Goal: Task Accomplishment & Management: Use online tool/utility

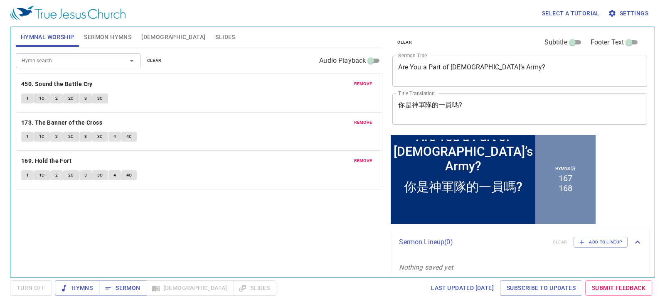
click at [361, 71] on textarea "Are You a Part of God’s Army?" at bounding box center [519, 71] width 243 height 16
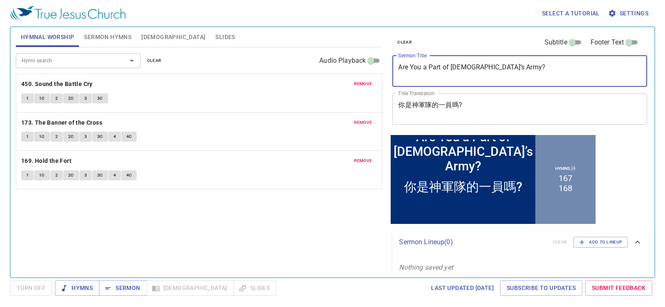
paste textarea "Characteristics of the True Church—Discerning of Spirits"
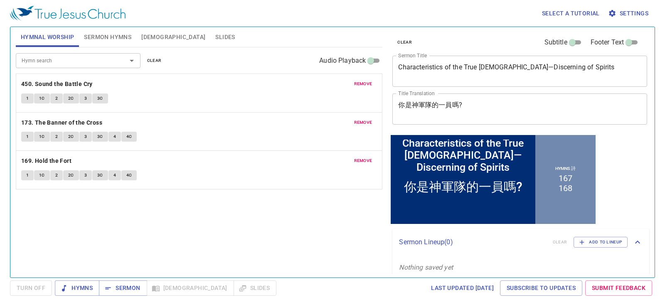
click at [361, 62] on div "Characteristics of the True Church—Discerning of Spirits x Sermon Title" at bounding box center [519, 71] width 255 height 31
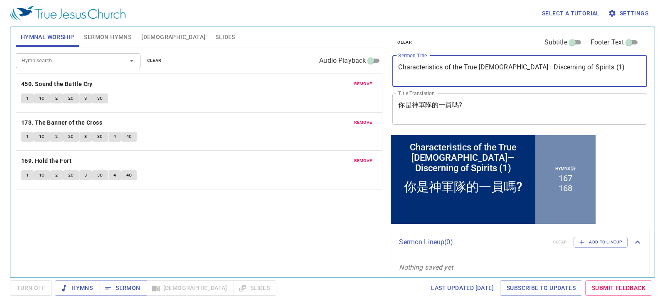
type textarea "Characteristics of the True [DEMOGRAPHIC_DATA]—Discerning of Spirits (1)"
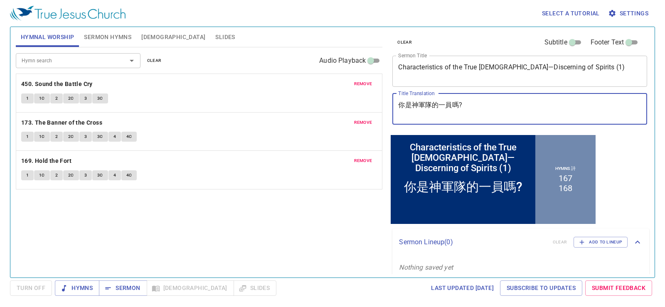
paste textarea "真教會的特色---辨諸靈"
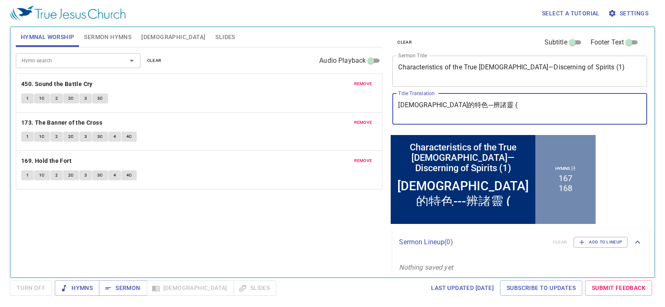
paste textarea "二"
click at [361, 108] on textarea "真教會的特色---辨諸靈 (二)" at bounding box center [519, 109] width 243 height 16
paste textarea "一"
click at [361, 107] on textarea "真教會的特色---辨諸靈 (一 )" at bounding box center [519, 109] width 243 height 16
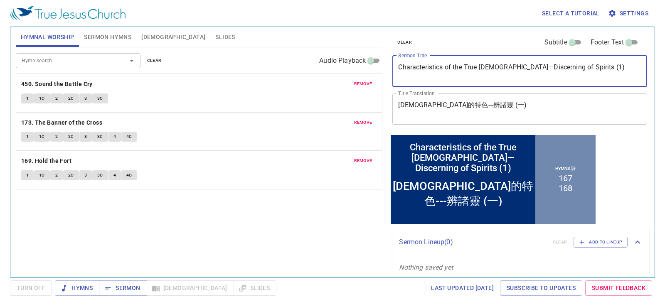
drag, startPoint x: 500, startPoint y: 72, endPoint x: 508, endPoint y: 80, distance: 10.6
click at [361, 74] on textarea "Characteristics of the True [DEMOGRAPHIC_DATA]—Discerning of Spirits (1)" at bounding box center [519, 71] width 243 height 16
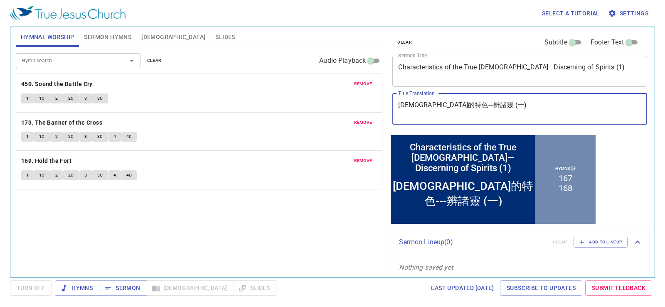
click at [361, 109] on textarea "真教會的特色---辨諸靈 (一)" at bounding box center [519, 109] width 243 height 16
paste textarea "—"
type textarea "[DEMOGRAPHIC_DATA]的特 - 辨諸靈 (一)"
click at [106, 37] on span "Sermon Hymns" at bounding box center [107, 37] width 47 height 10
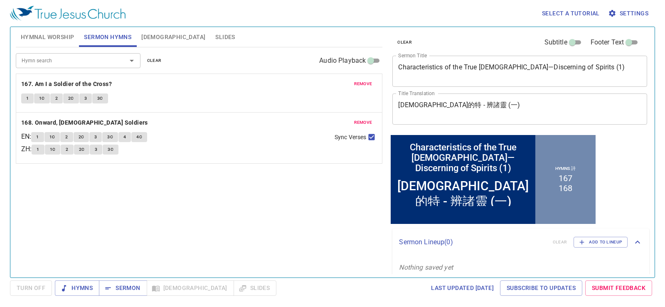
click at [85, 39] on span "Sermon Hymns" at bounding box center [107, 37] width 47 height 10
click at [80, 38] on button "Sermon Hymns" at bounding box center [107, 37] width 57 height 20
click at [72, 34] on span "Hymnal Worship" at bounding box center [48, 37] width 54 height 10
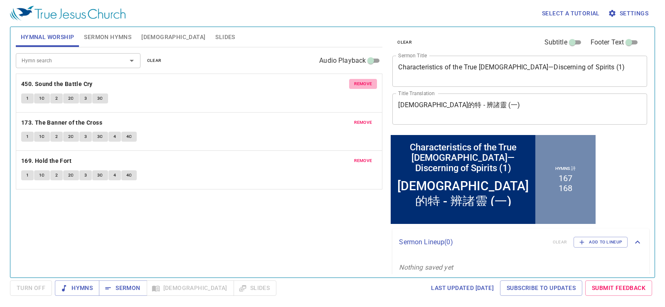
click at [361, 81] on span "remove" at bounding box center [363, 83] width 18 height 7
click at [361, 119] on span "remove" at bounding box center [363, 122] width 18 height 7
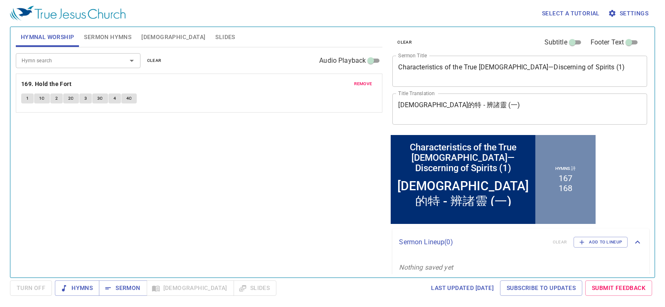
click at [361, 81] on span "remove" at bounding box center [363, 83] width 18 height 7
click at [105, 35] on span "Sermon Hymns" at bounding box center [107, 37] width 47 height 10
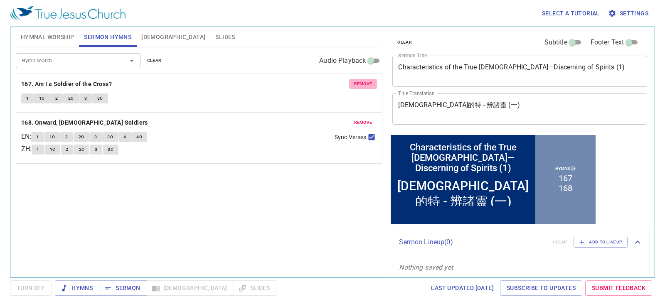
click at [361, 83] on span "remove" at bounding box center [363, 83] width 18 height 7
click at [361, 119] on span "remove" at bounding box center [363, 122] width 18 height 7
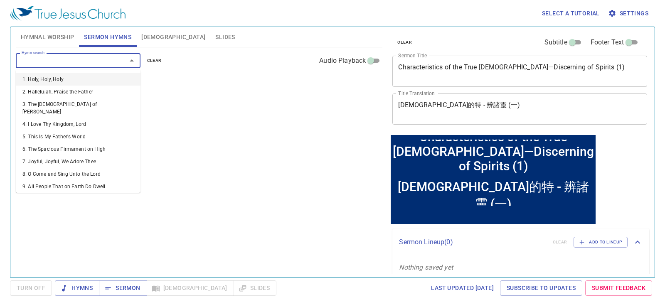
click at [79, 63] on input "Hymn search" at bounding box center [65, 61] width 95 height 10
type input "131"
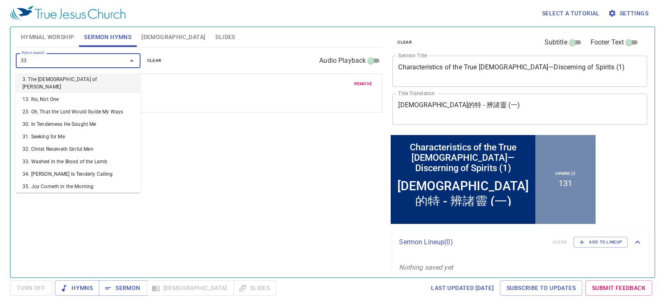
type input "332"
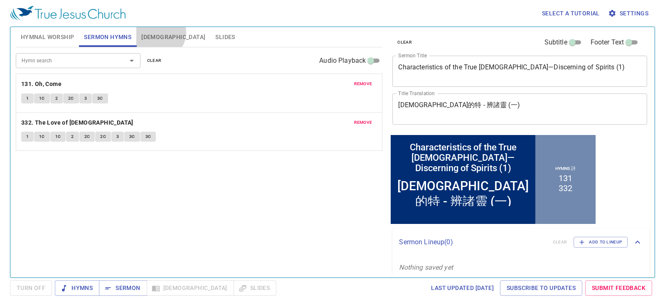
click at [159, 32] on button "[DEMOGRAPHIC_DATA]" at bounding box center [173, 37] width 74 height 20
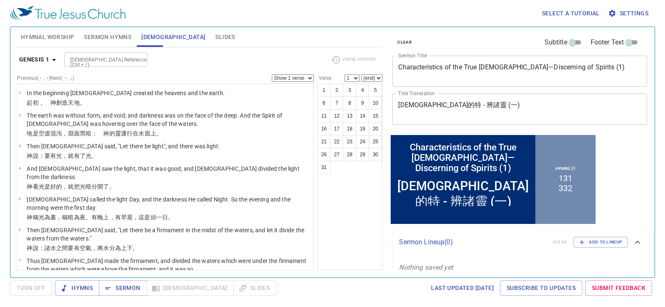
click at [215, 34] on span "Slides" at bounding box center [225, 37] width 20 height 10
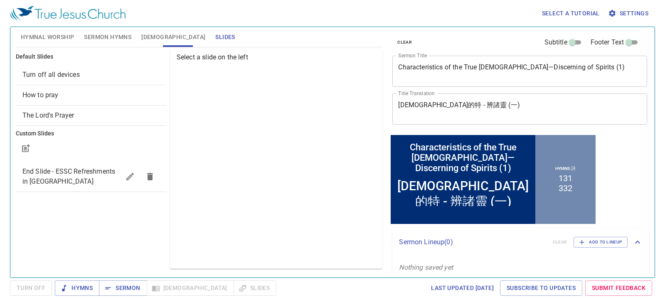
click at [69, 77] on span "Turn off all devices" at bounding box center [50, 75] width 57 height 8
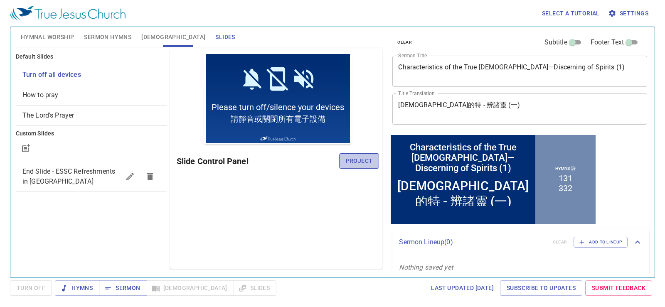
click at [361, 162] on span "Project" at bounding box center [359, 161] width 27 height 10
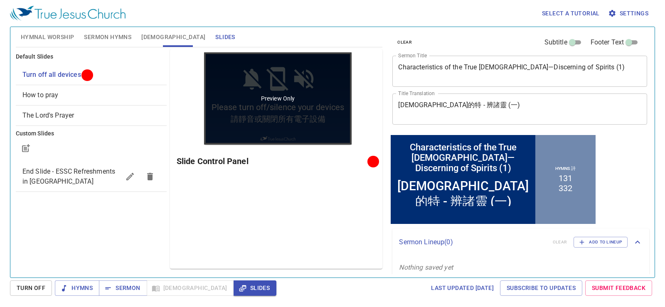
click at [245, 121] on div "Preview Only" at bounding box center [277, 98] width 147 height 92
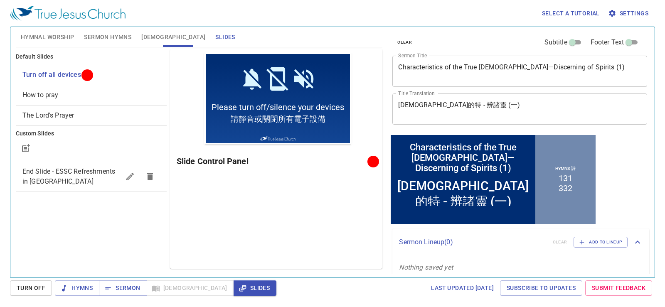
click at [245, 204] on div "Preview Only Slide Control Panel" at bounding box center [276, 159] width 212 height 220
click at [159, 39] on button "[DEMOGRAPHIC_DATA]" at bounding box center [173, 37] width 74 height 20
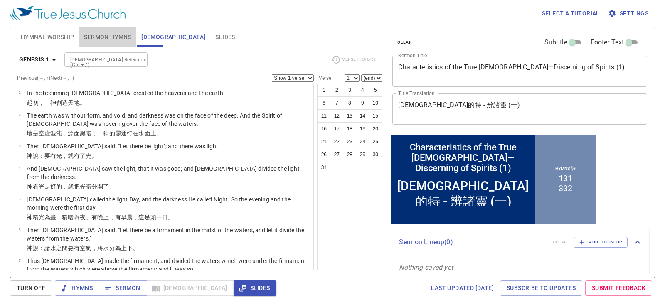
click at [128, 39] on span "Sermon Hymns" at bounding box center [107, 37] width 47 height 10
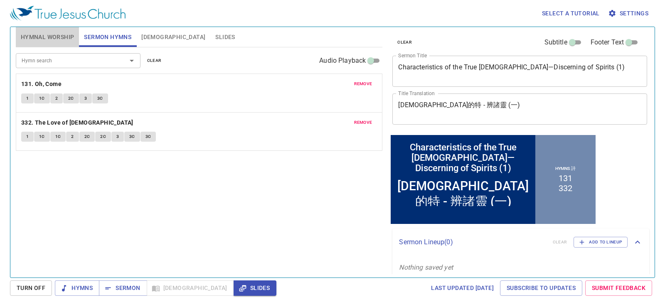
click at [60, 41] on span "Hymnal Worship" at bounding box center [48, 37] width 54 height 10
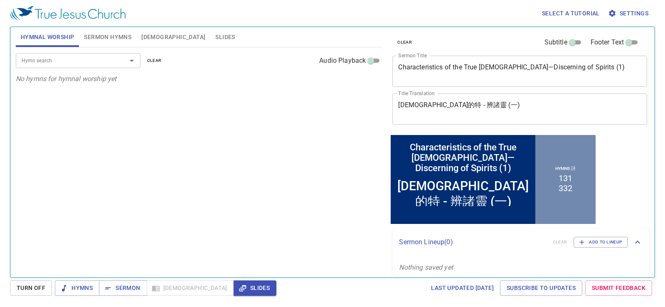
click at [121, 34] on span "Sermon Hymns" at bounding box center [107, 37] width 47 height 10
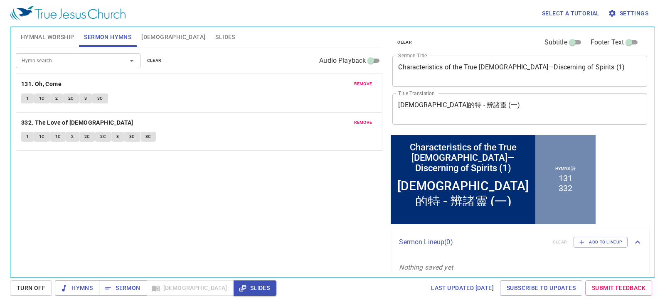
click at [462, 118] on div "真教會的特 - 辨諸靈 (一) x Title Translation" at bounding box center [519, 108] width 255 height 31
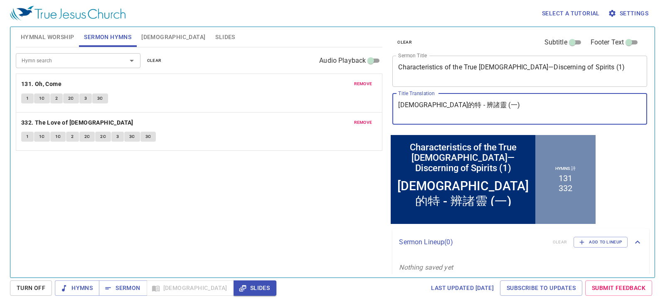
click at [464, 110] on textarea "[DEMOGRAPHIC_DATA]的特 - 辨諸靈 (一)" at bounding box center [519, 109] width 243 height 16
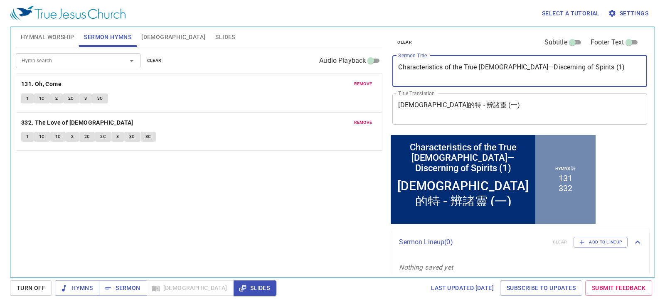
click at [418, 76] on textarea "Characteristics of the True [DEMOGRAPHIC_DATA]—Discerning of Spirits (1)" at bounding box center [519, 71] width 243 height 16
click at [53, 27] on button "Hymnal Worship" at bounding box center [48, 37] width 64 height 20
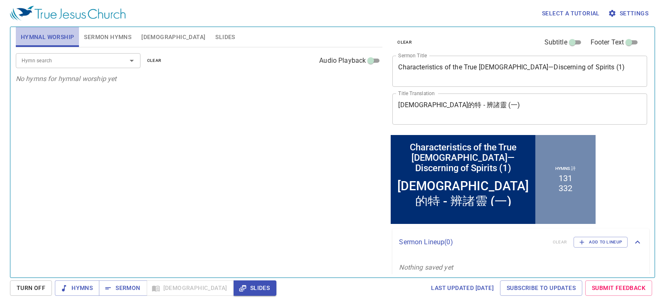
click at [53, 27] on button "Hymnal Worship" at bounding box center [48, 37] width 64 height 20
click at [76, 64] on input "Hymn search" at bounding box center [65, 61] width 95 height 10
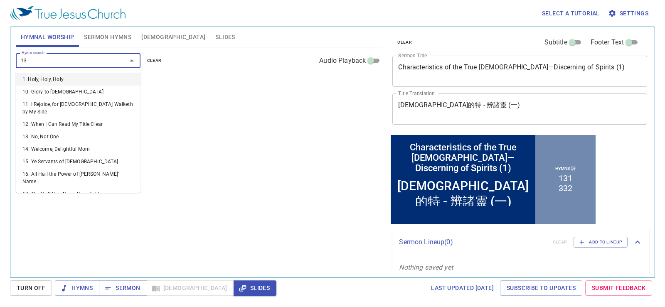
type input "137"
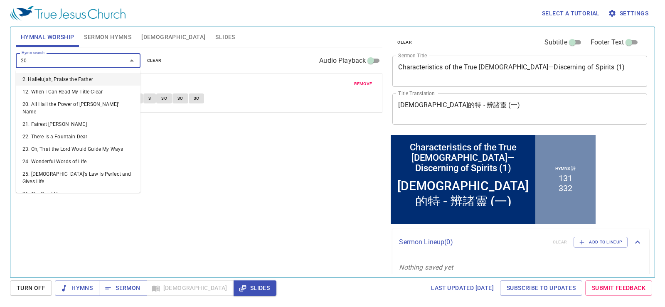
type input "203"
type input "224"
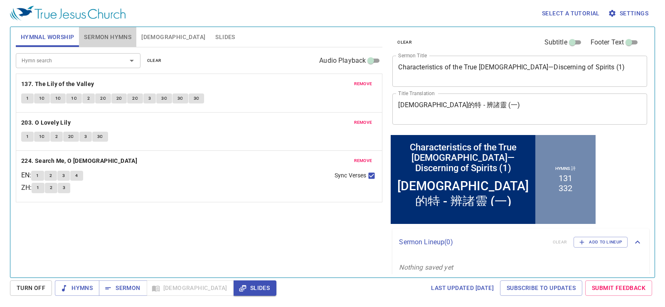
click at [119, 41] on span "Sermon Hymns" at bounding box center [107, 37] width 47 height 10
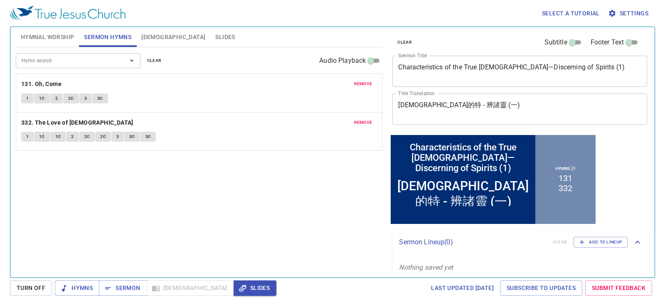
click at [145, 37] on span "[DEMOGRAPHIC_DATA]" at bounding box center [173, 37] width 64 height 10
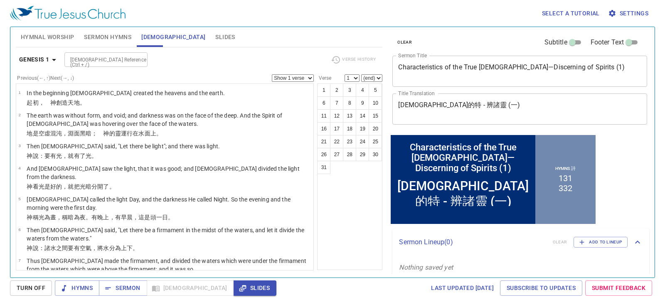
click at [62, 39] on span "Hymnal Worship" at bounding box center [48, 37] width 54 height 10
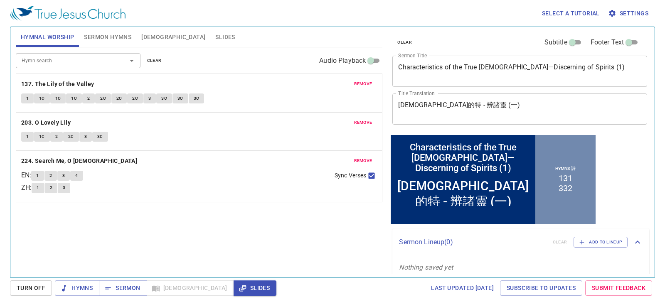
click at [215, 36] on span "Slides" at bounding box center [225, 37] width 20 height 10
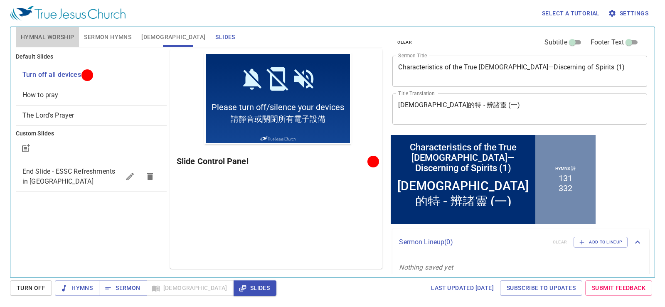
click at [62, 36] on span "Hymnal Worship" at bounding box center [48, 37] width 54 height 10
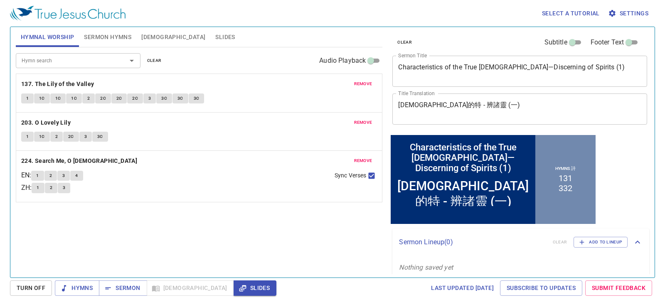
click at [176, 208] on div "Hymn search Hymn search clear Audio Playback remove 137. The Lily of the Valley…" at bounding box center [199, 158] width 367 height 223
click at [120, 32] on span "Sermon Hymns" at bounding box center [107, 37] width 47 height 10
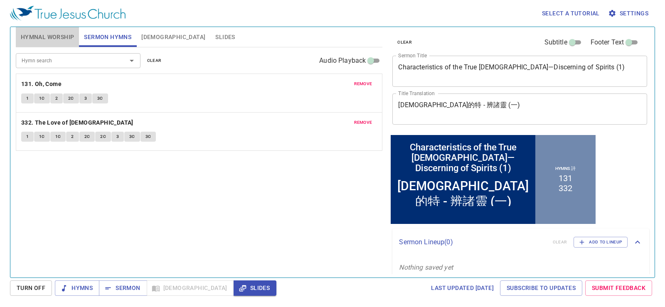
click at [66, 36] on span "Hymnal Worship" at bounding box center [48, 37] width 54 height 10
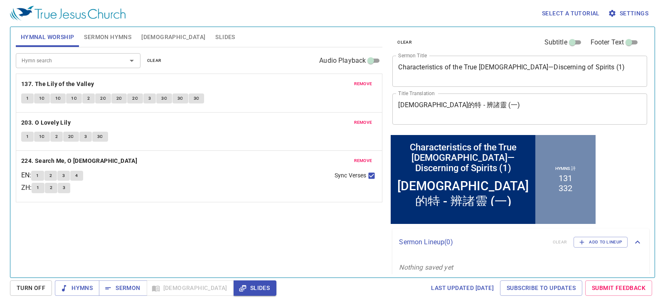
click at [121, 37] on span "Sermon Hymns" at bounding box center [107, 37] width 47 height 10
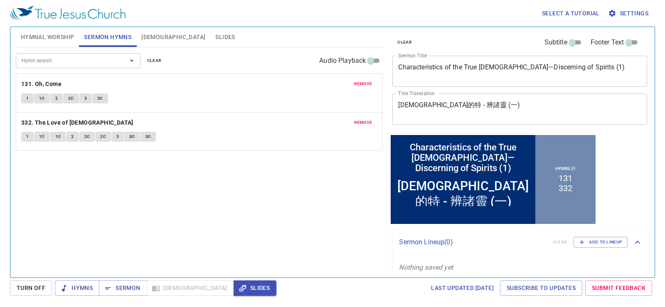
click at [147, 34] on span "[DEMOGRAPHIC_DATA]" at bounding box center [173, 37] width 64 height 10
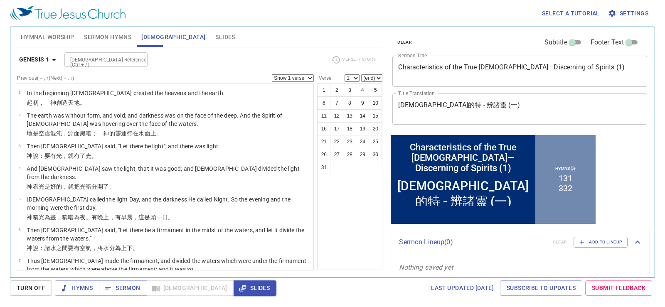
click at [108, 32] on span "Sermon Hymns" at bounding box center [107, 37] width 47 height 10
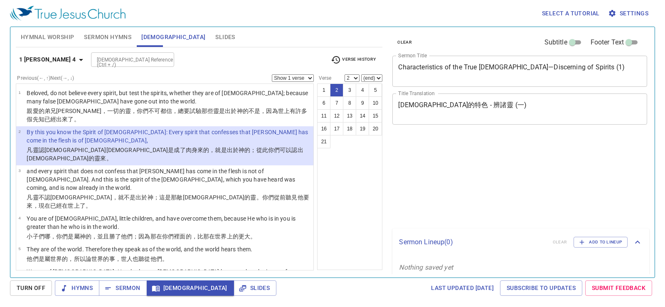
select select "2"
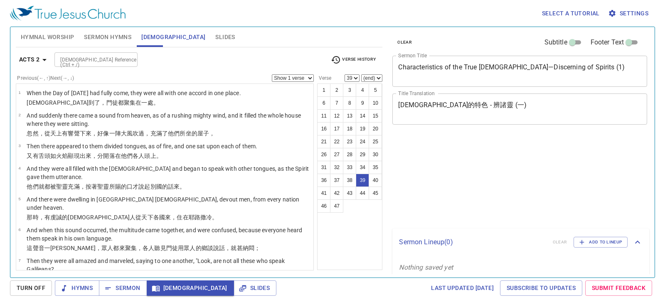
select select "39"
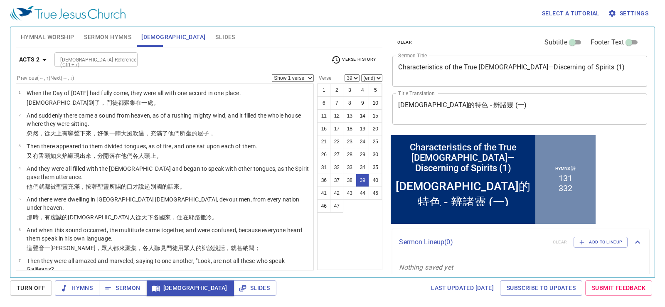
scroll to position [1022, 0]
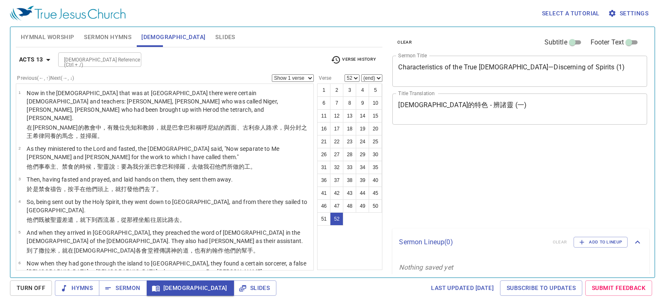
select select "52"
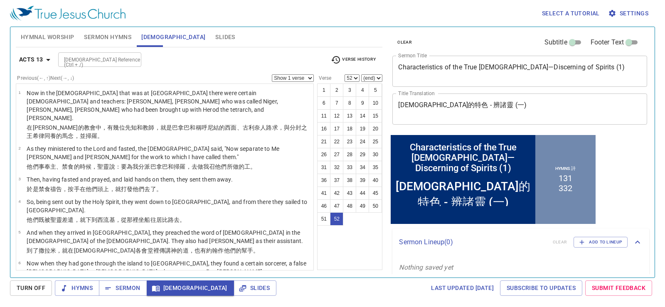
scroll to position [1353, 0]
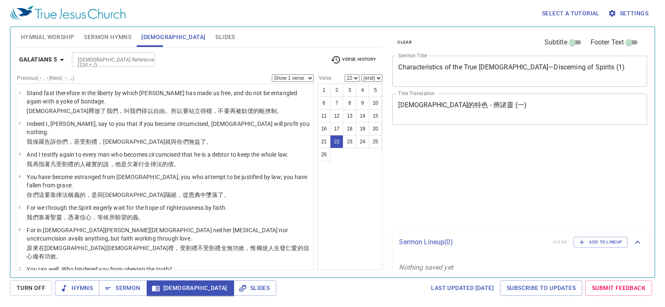
select select "22"
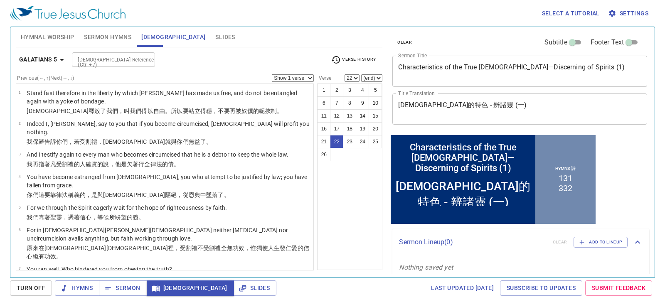
scroll to position [487, 0]
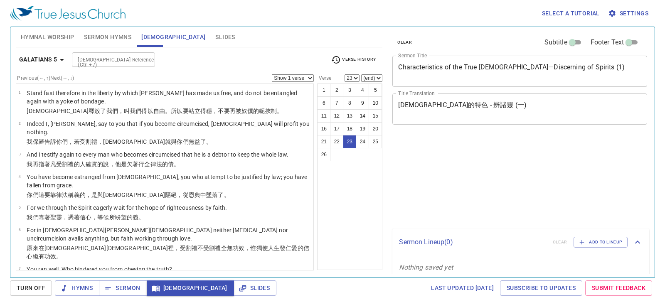
select select "23"
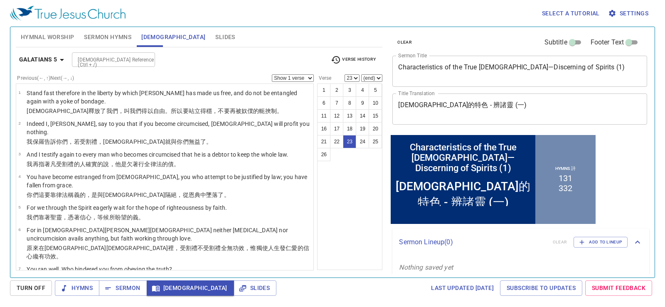
scroll to position [487, 0]
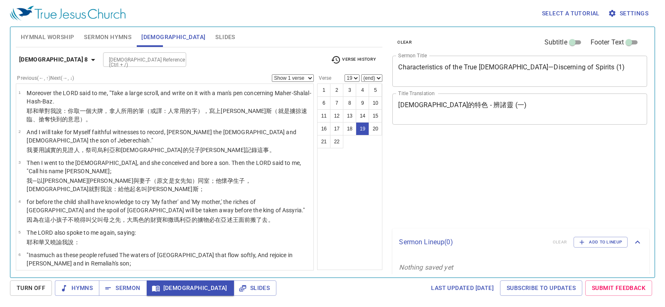
select select "19"
